Goal: Find specific page/section: Find specific page/section

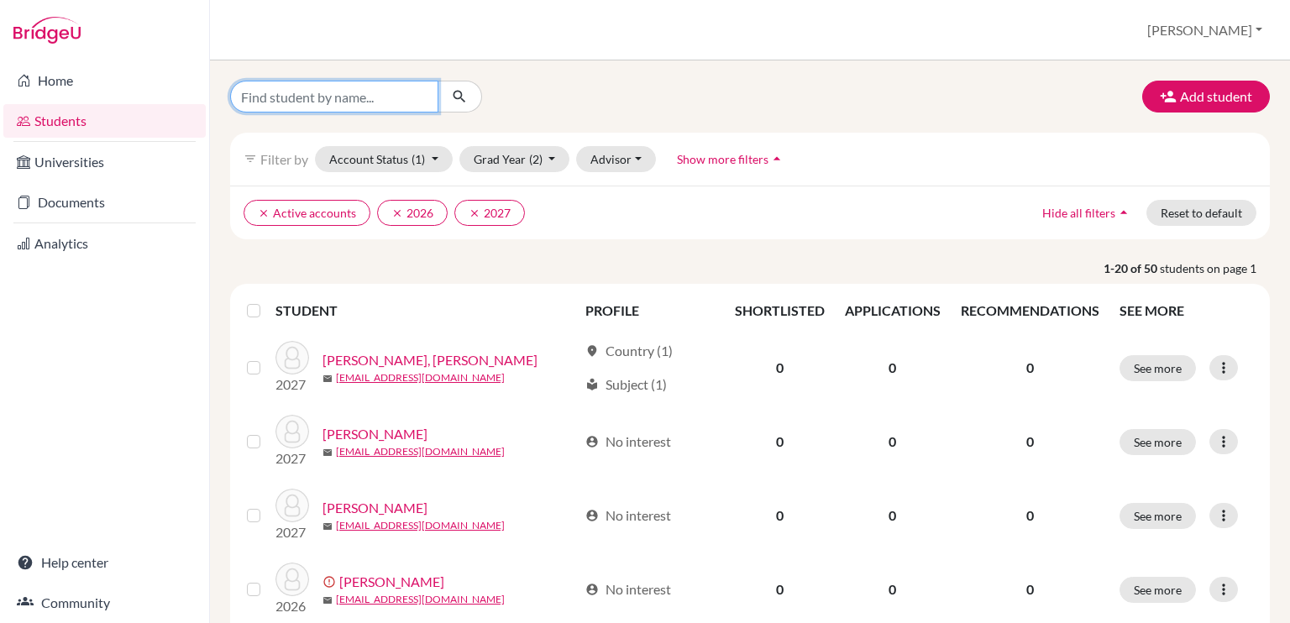
click at [293, 99] on input "Find student by name..." at bounding box center [334, 97] width 208 height 32
type input "diego"
click button "submit" at bounding box center [460, 97] width 45 height 32
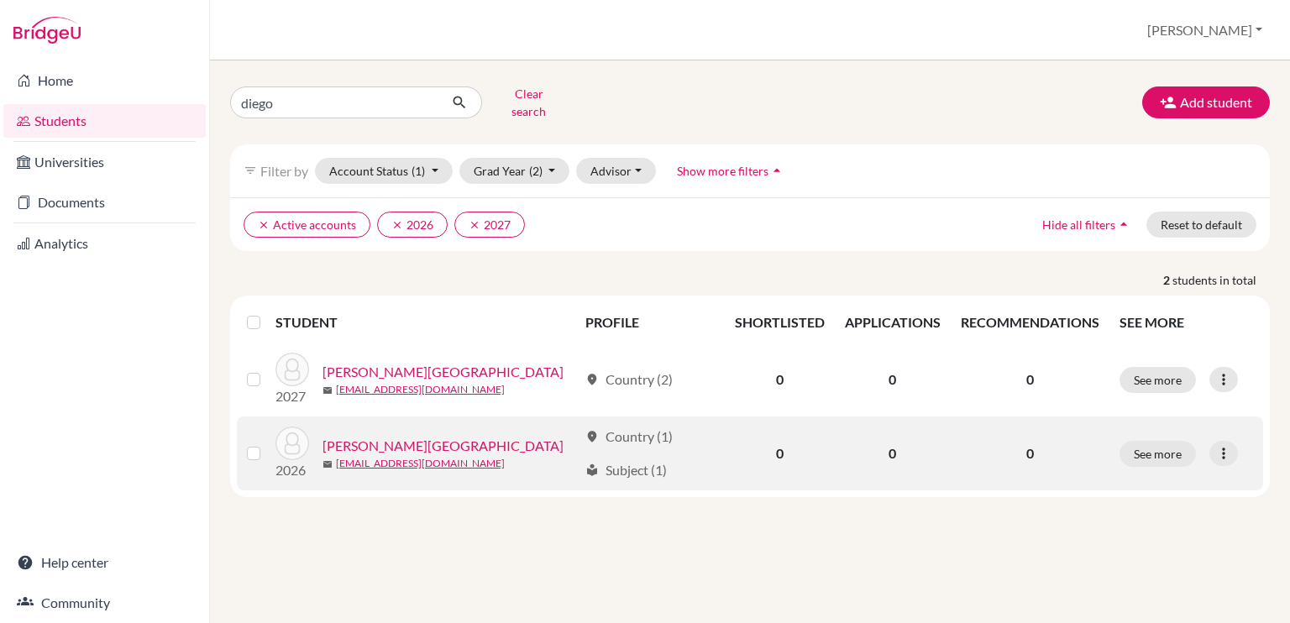
click at [371, 436] on link "[PERSON_NAME][GEOGRAPHIC_DATA]" at bounding box center [443, 446] width 241 height 20
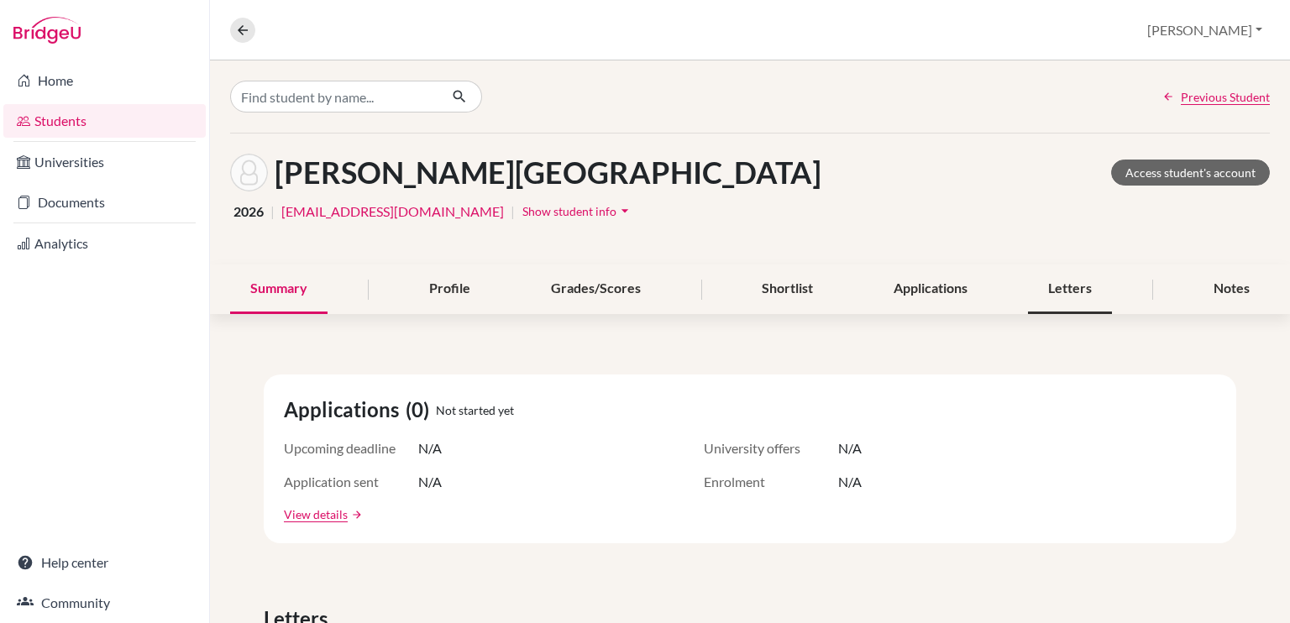
click at [1038, 297] on div "Letters" at bounding box center [1070, 290] width 84 height 50
